Goal: Transaction & Acquisition: Purchase product/service

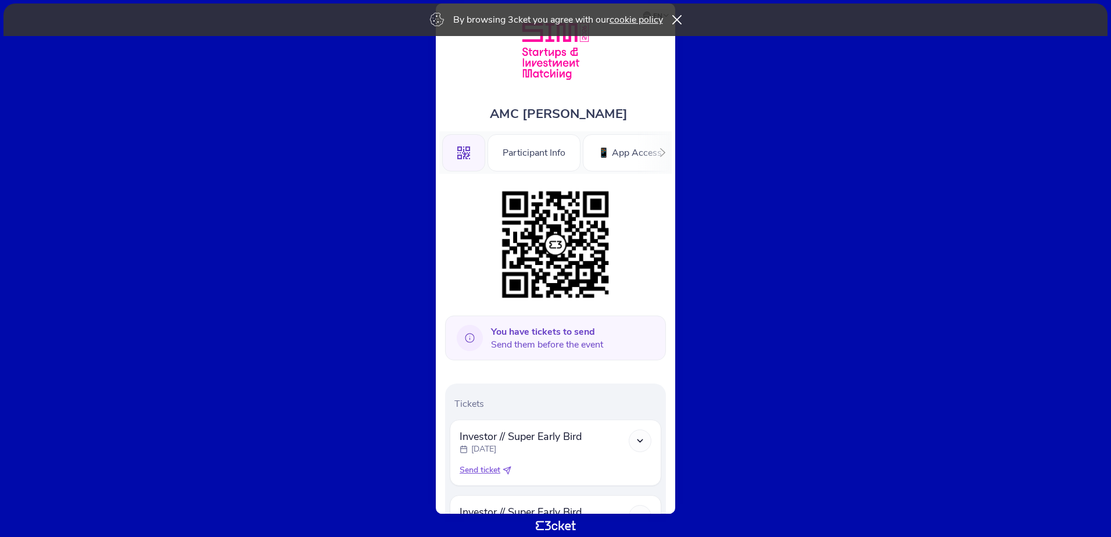
click at [678, 15] on div "By browsing 3cket you agree with our cookie policy" at bounding box center [555, 19] width 1104 height 33
click at [677, 19] on icon at bounding box center [676, 19] width 9 height 9
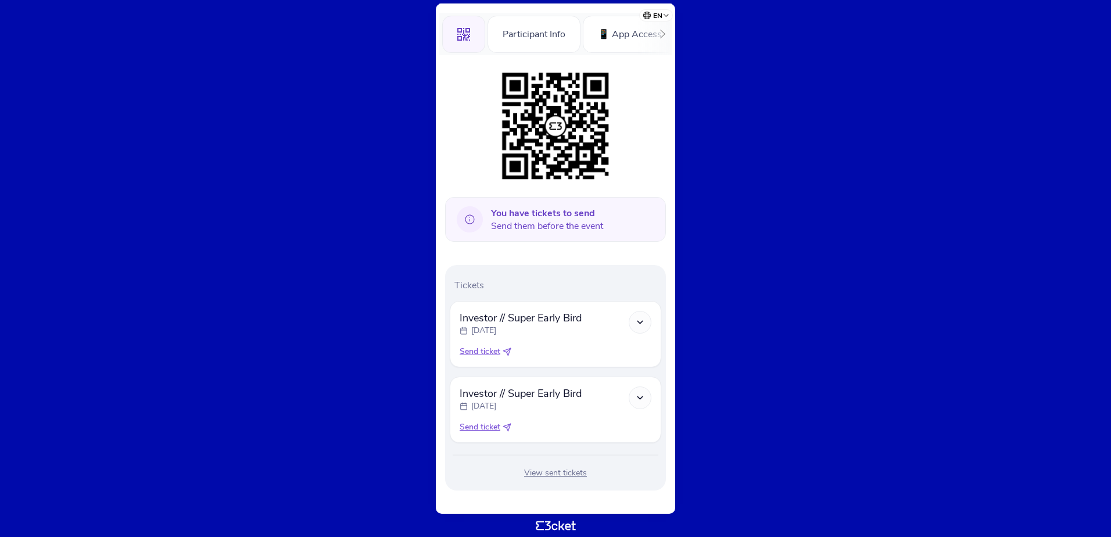
scroll to position [125, 0]
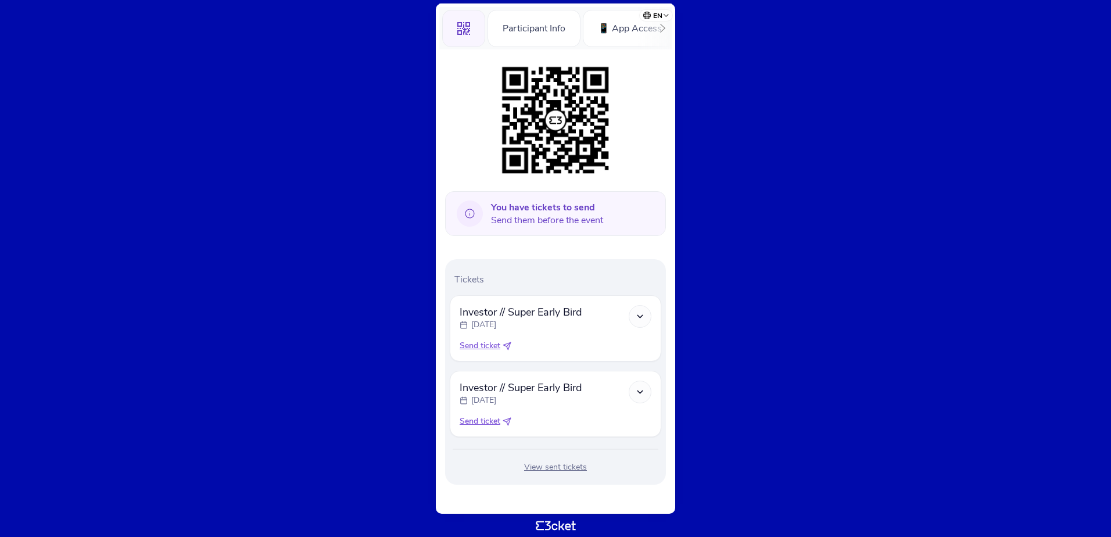
click at [552, 471] on div "View sent tickets" at bounding box center [555, 467] width 211 height 12
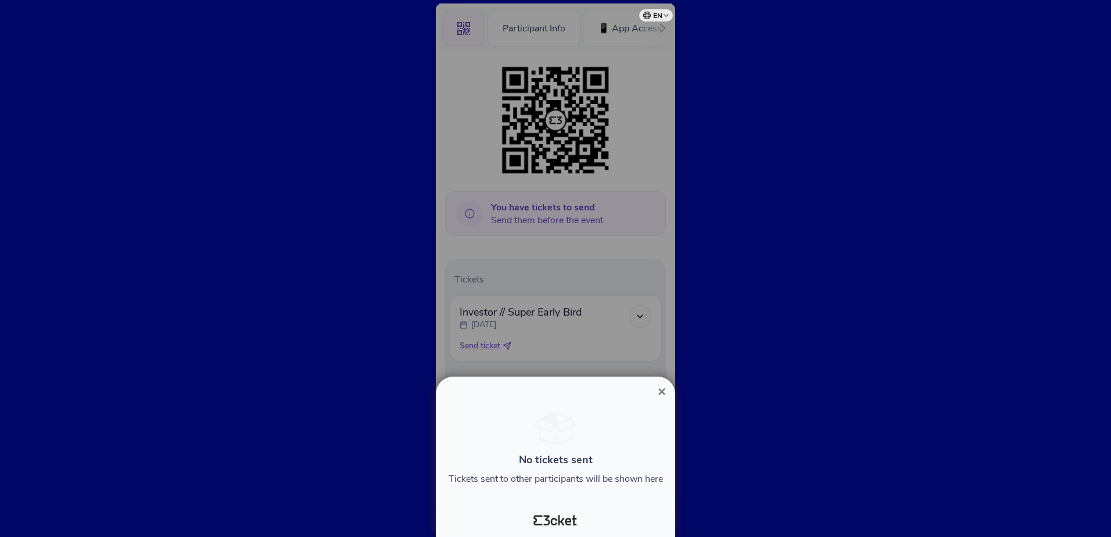
click at [659, 393] on span "×" at bounding box center [662, 391] width 8 height 16
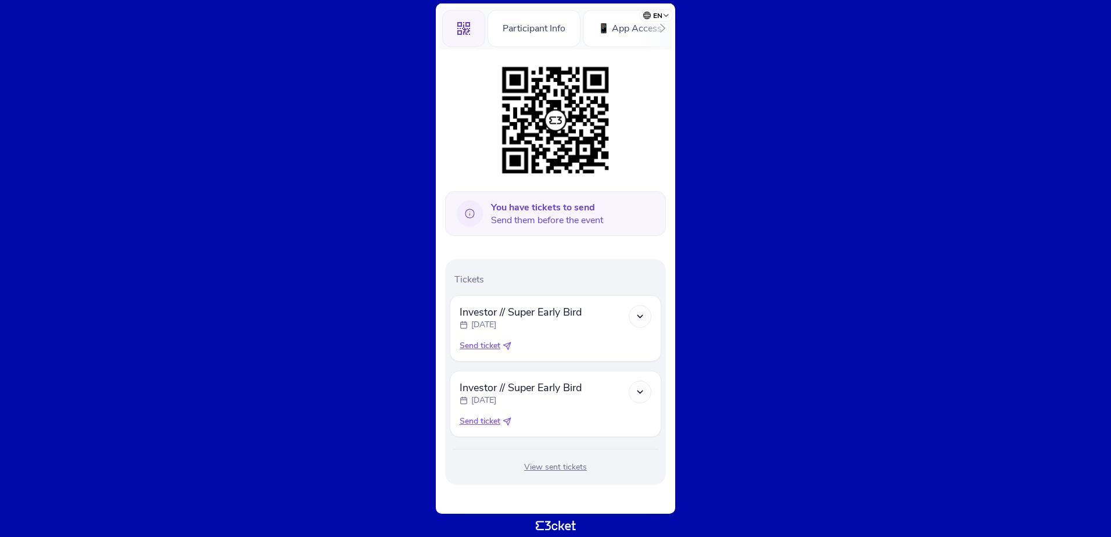
click at [665, 28] on icon at bounding box center [662, 28] width 9 height 9
click at [665, 28] on div "Information" at bounding box center [630, 28] width 78 height 37
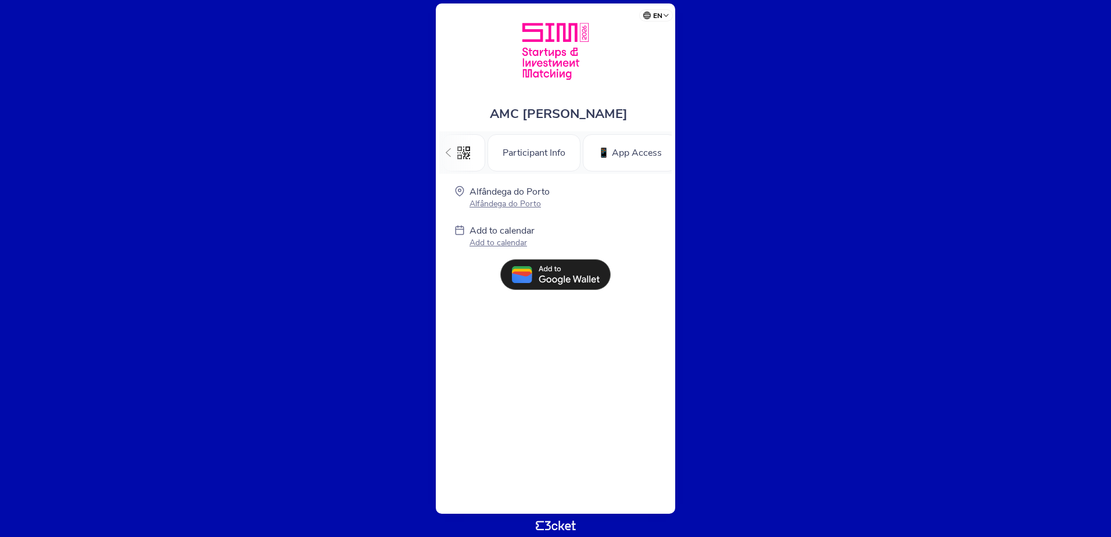
scroll to position [0, 90]
click at [449, 149] on icon at bounding box center [448, 152] width 5 height 9
click at [561, 524] on body "en Português (Portugal) English Español Catalan Français AMC António Mello Camp…" at bounding box center [555, 268] width 1101 height 527
click at [553, 56] on img at bounding box center [555, 51] width 85 height 73
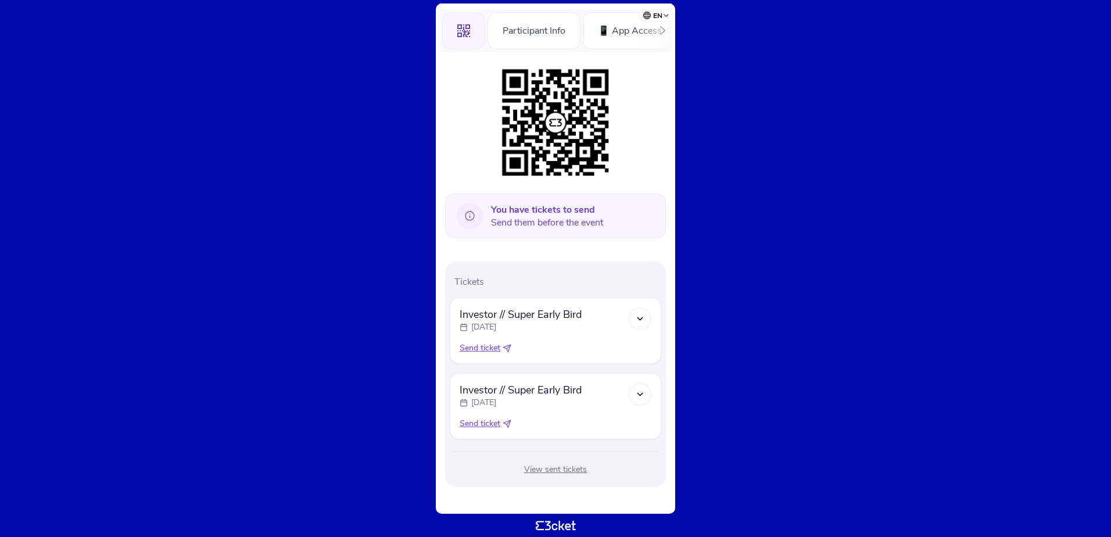
scroll to position [125, 0]
click at [640, 314] on icon at bounding box center [640, 316] width 10 height 10
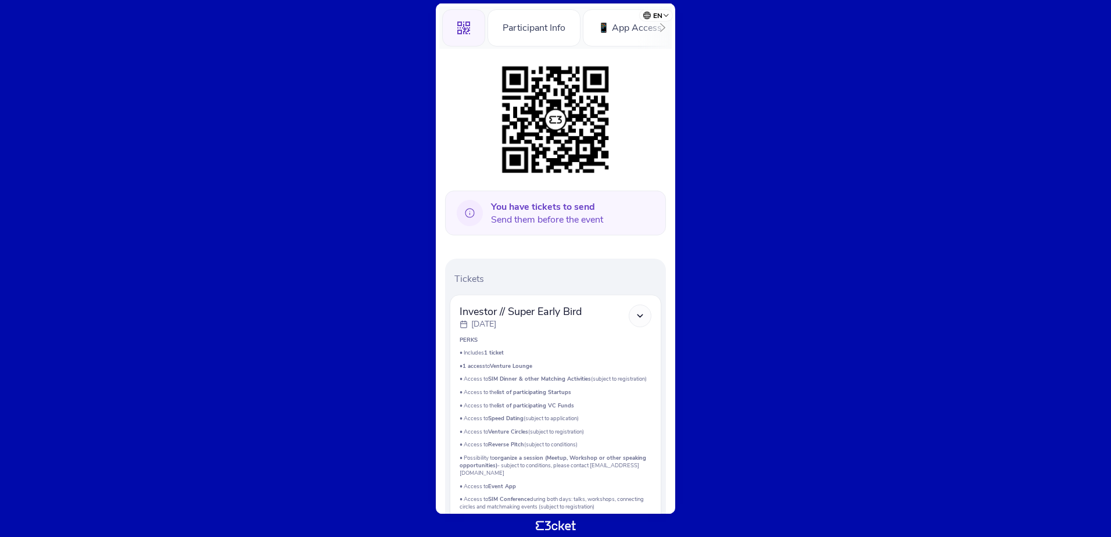
click at [640, 314] on icon at bounding box center [640, 316] width 10 height 10
click at [640, 321] on icon at bounding box center [640, 316] width 10 height 10
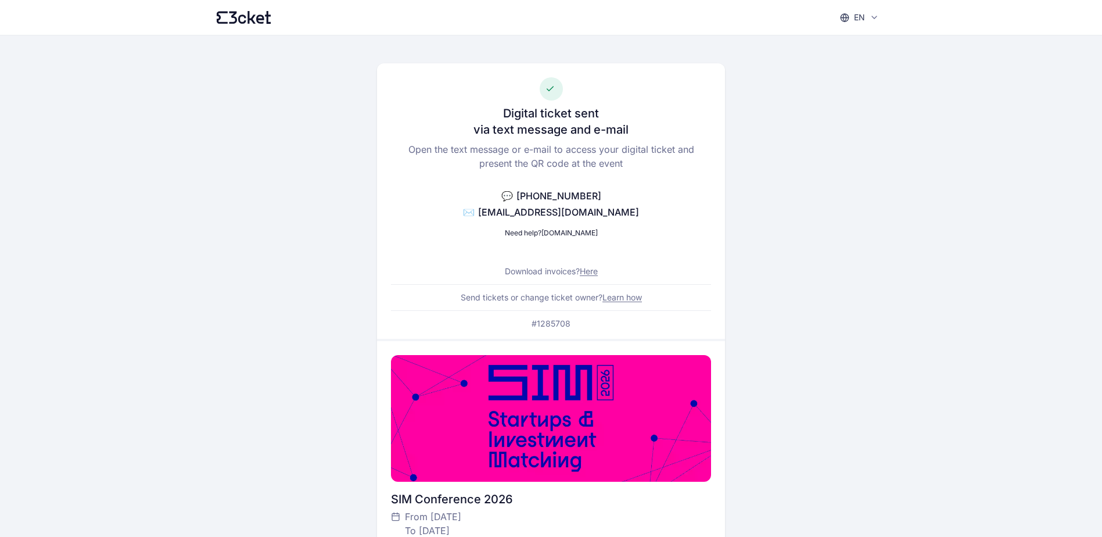
click at [592, 272] on link "Here" at bounding box center [589, 271] width 18 height 10
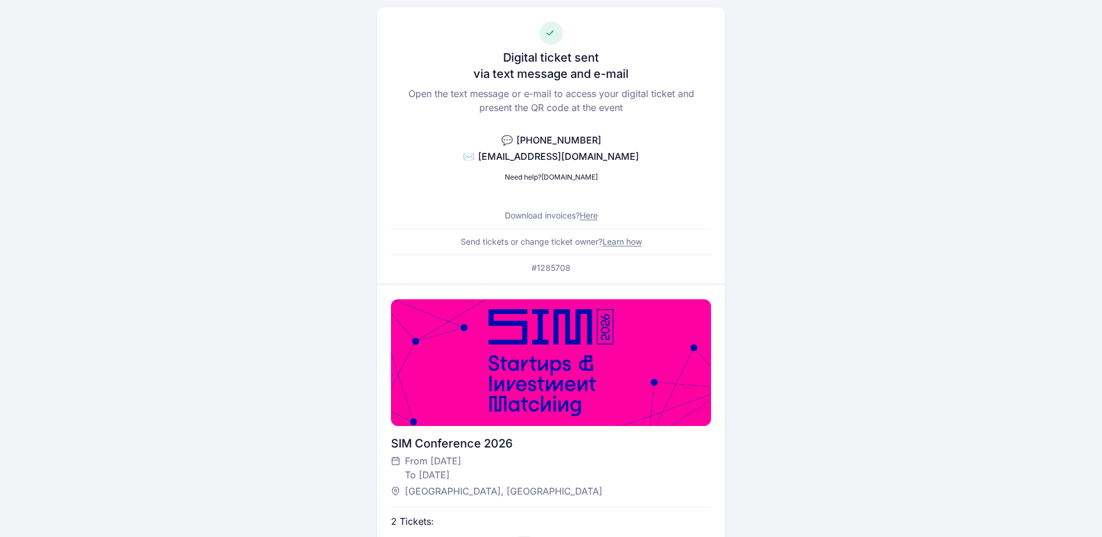
scroll to position [41, 0]
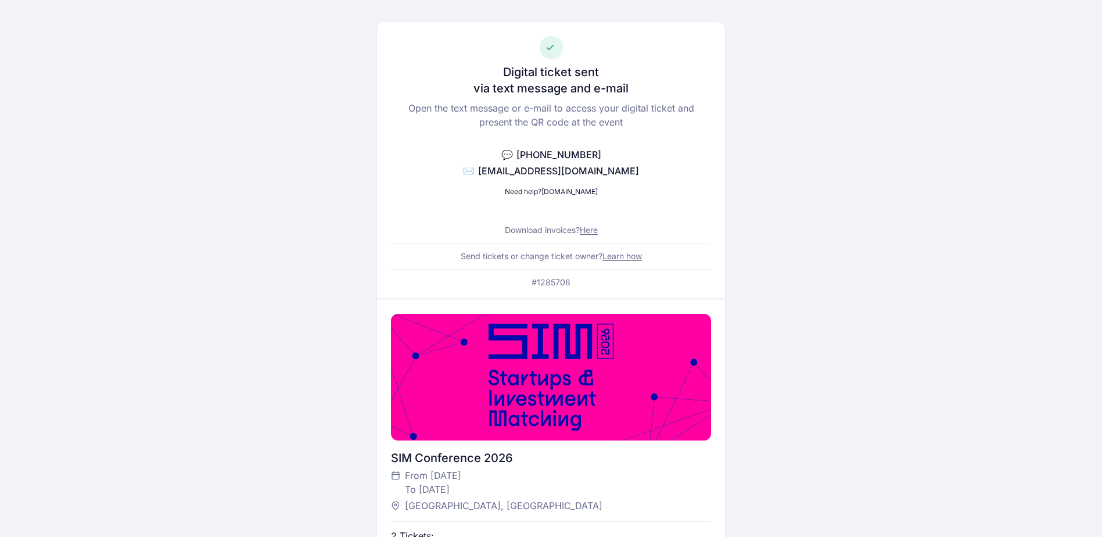
click at [592, 228] on link "Here" at bounding box center [589, 230] width 18 height 10
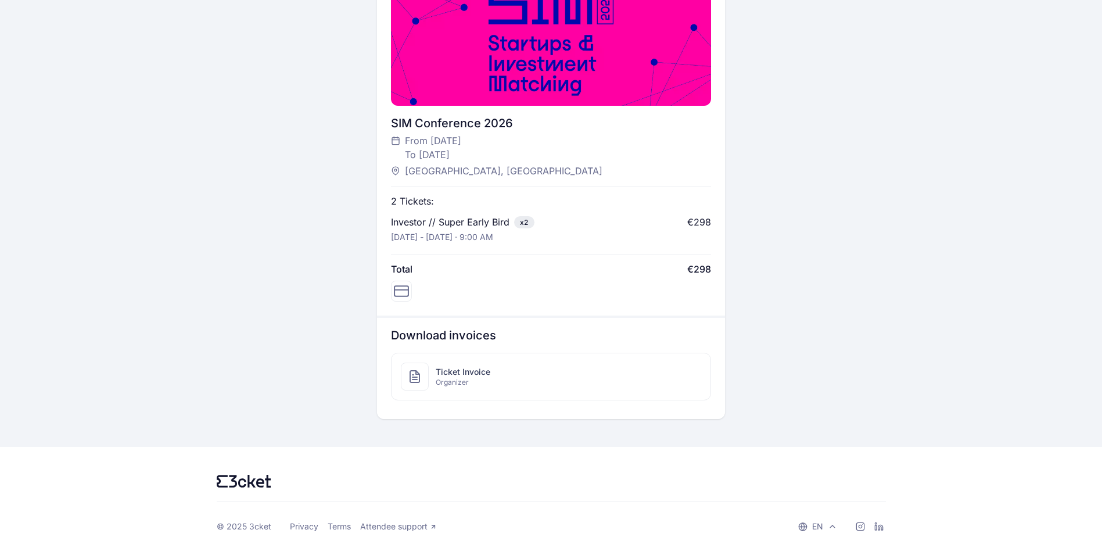
scroll to position [390, 0]
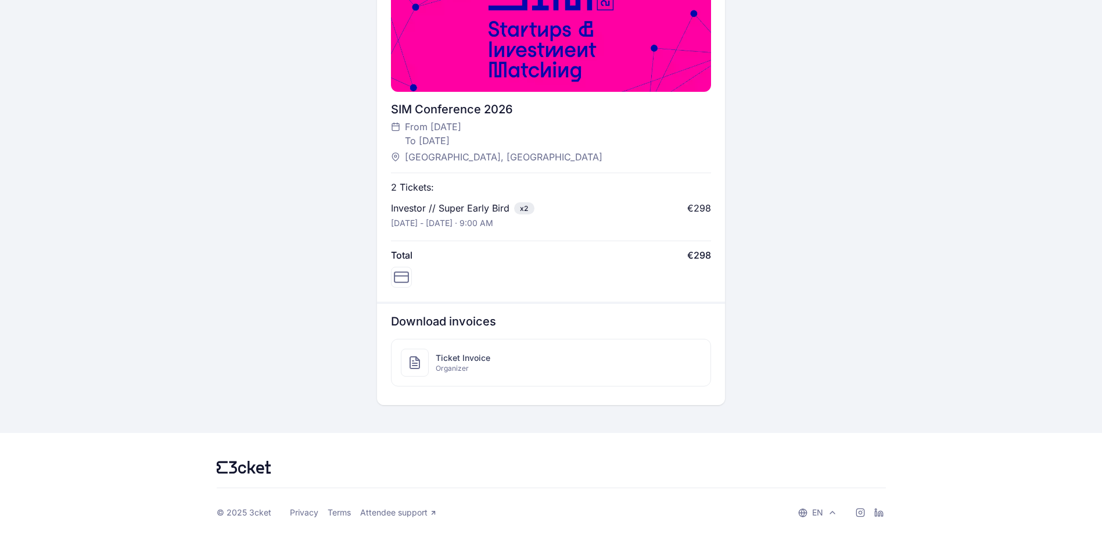
click at [806, 47] on div "Digital ticket sent via text message and e-mail Open the text message or e-mail…" at bounding box center [551, 25] width 669 height 759
click at [446, 366] on span "Organizer" at bounding box center [463, 368] width 55 height 9
